Goal: Complete application form

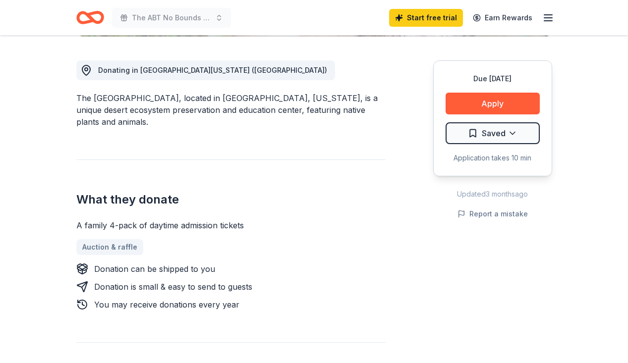
scroll to position [265, 0]
click at [466, 109] on button "Apply" at bounding box center [492, 103] width 94 height 22
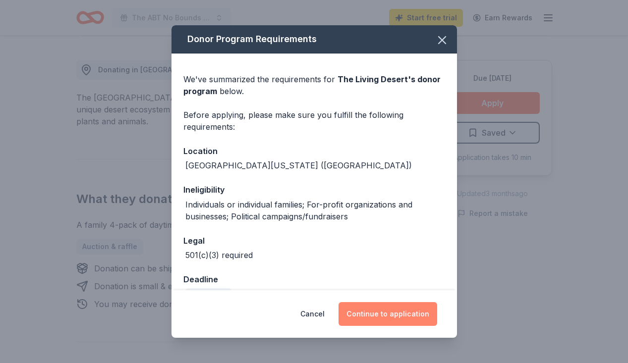
click at [378, 319] on button "Continue to application" at bounding box center [387, 314] width 99 height 24
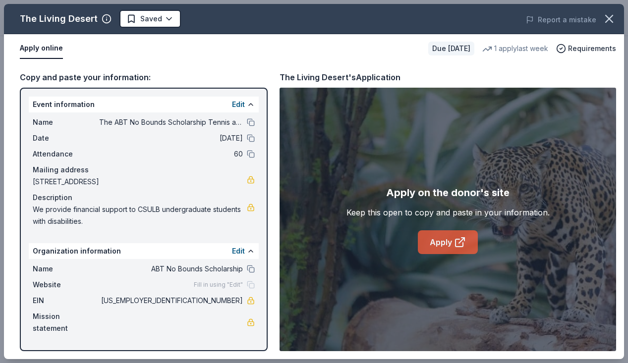
click at [433, 251] on link "Apply" at bounding box center [448, 242] width 60 height 24
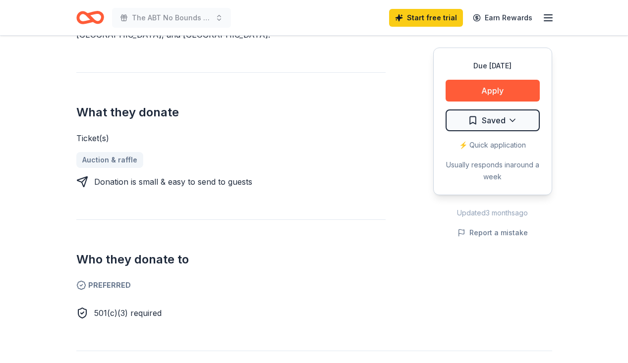
scroll to position [103, 0]
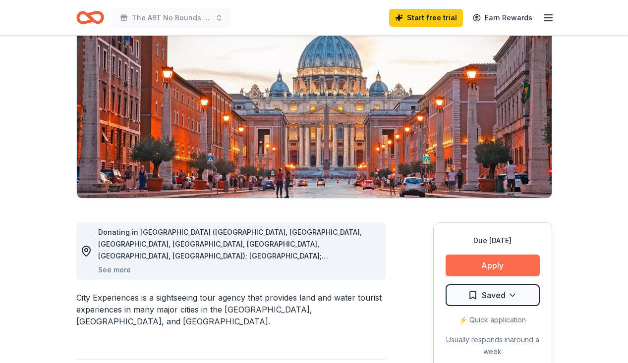
click at [488, 273] on button "Apply" at bounding box center [492, 266] width 94 height 22
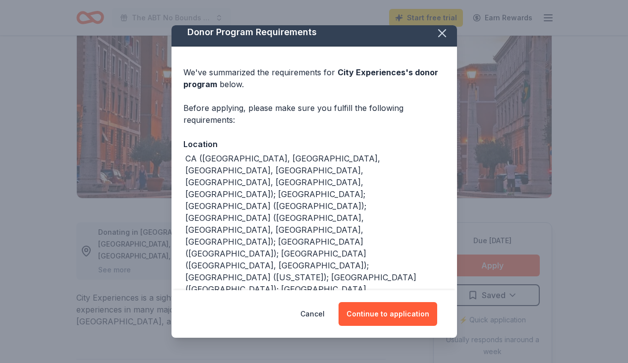
scroll to position [8, 0]
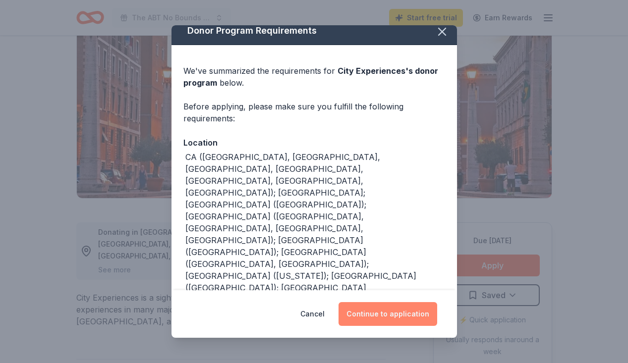
click at [381, 317] on button "Continue to application" at bounding box center [387, 314] width 99 height 24
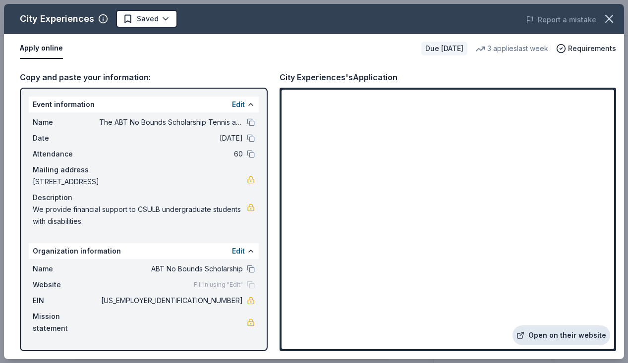
click at [544, 339] on link "Open on their website" at bounding box center [561, 336] width 98 height 20
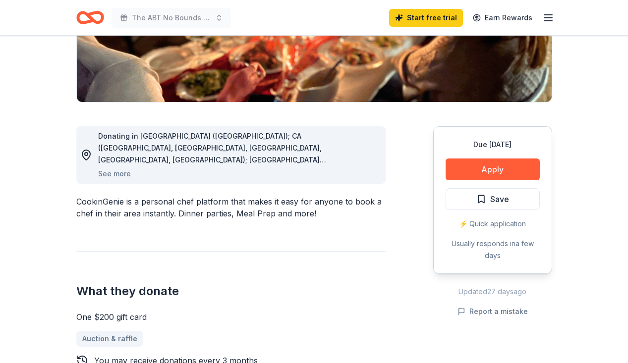
scroll to position [205, 0]
